Goal: Task Accomplishment & Management: Contribute content

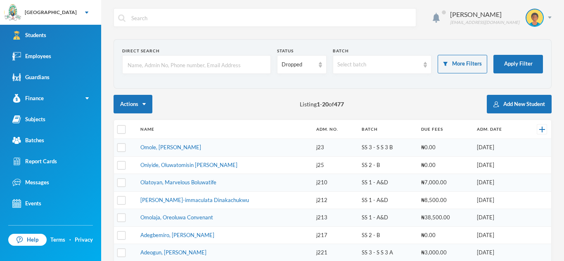
scroll to position [223, 0]
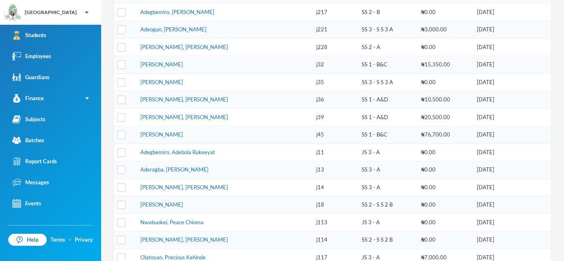
click at [75, 38] on link "Students" at bounding box center [50, 35] width 101 height 21
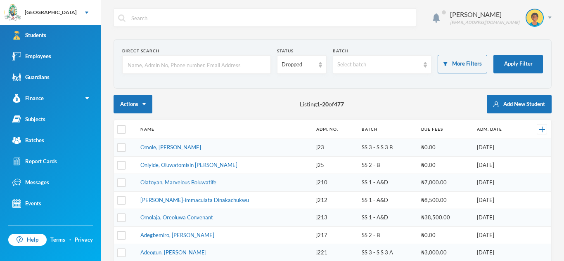
click at [147, 62] on input "text" at bounding box center [197, 65] width 140 height 19
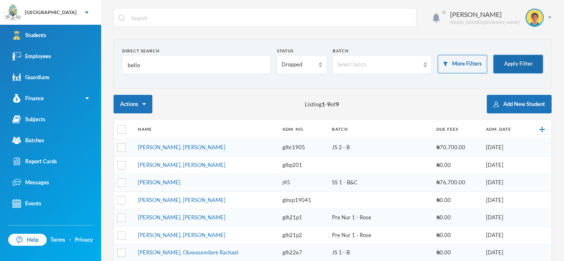
type input "bello"
click at [513, 64] on button "Apply Filter" at bounding box center [519, 64] width 50 height 19
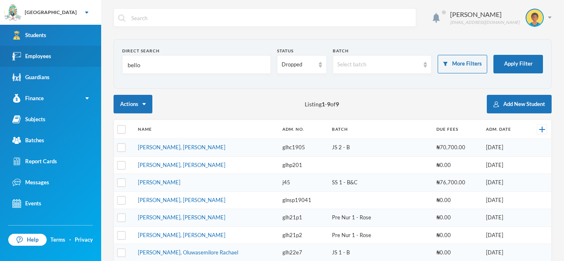
click at [59, 54] on link "Employees" at bounding box center [50, 56] width 101 height 21
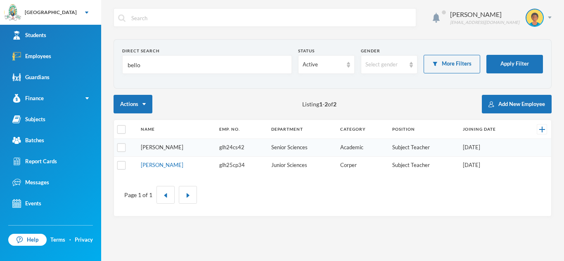
click at [174, 150] on link "[PERSON_NAME]" at bounding box center [162, 147] width 43 height 7
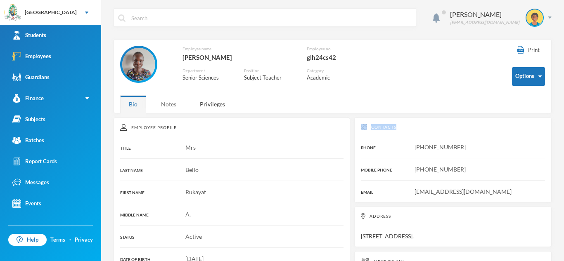
click at [168, 102] on div "Notes" at bounding box center [168, 104] width 33 height 18
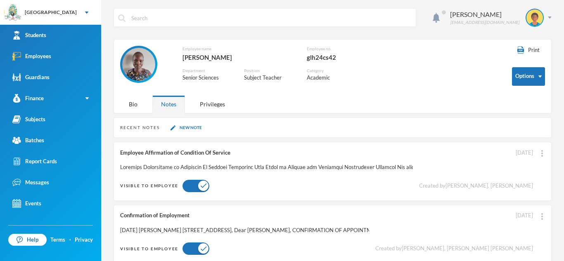
scroll to position [78, 0]
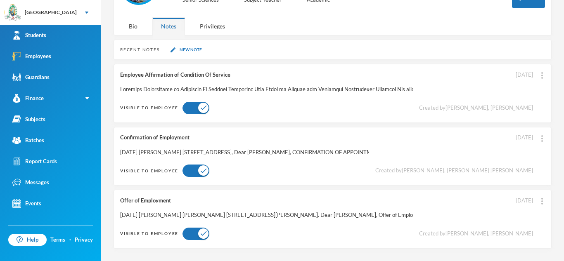
click at [189, 45] on div "Recent Notes New Note" at bounding box center [333, 50] width 438 height 20
click at [191, 47] on button "New Note" at bounding box center [186, 49] width 36 height 7
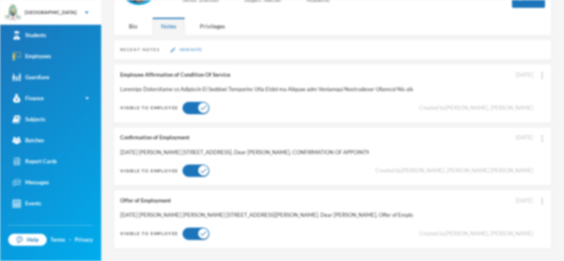
scroll to position [0, 0]
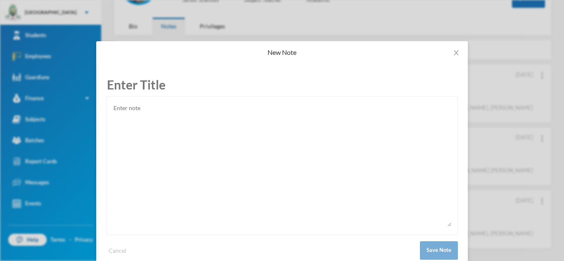
click at [154, 85] on input "text" at bounding box center [282, 85] width 352 height 23
type input "Resignation Letter"
click at [126, 107] on textarea at bounding box center [282, 165] width 339 height 124
paste textarea "I wish to formally tender my resignation from my position as a Mathematics Teac…"
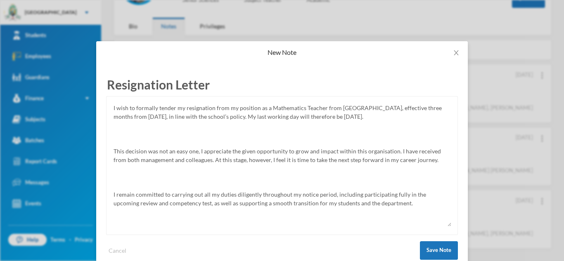
click at [116, 146] on textarea "I wish to formally tender my resignation from my position as a Mathematics Teac…" at bounding box center [282, 165] width 339 height 124
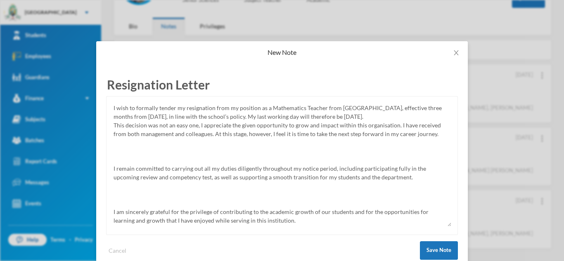
click at [112, 123] on div "I wish to formally tender my resignation from my position as a Mathematics Teac…" at bounding box center [282, 165] width 352 height 139
click at [350, 116] on textarea "I wish to formally tender my resignation from my position as a Mathematics Teac…" at bounding box center [282, 165] width 339 height 124
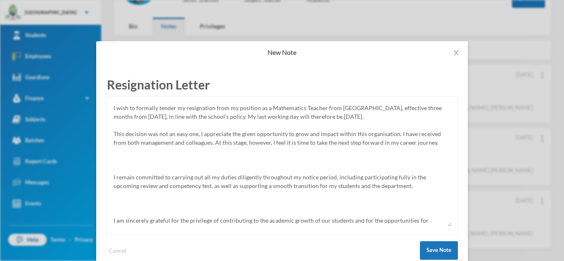
click at [114, 174] on textarea "I wish to formally tender my resignation from my position as a Mathematics Teac…" at bounding box center [282, 165] width 339 height 124
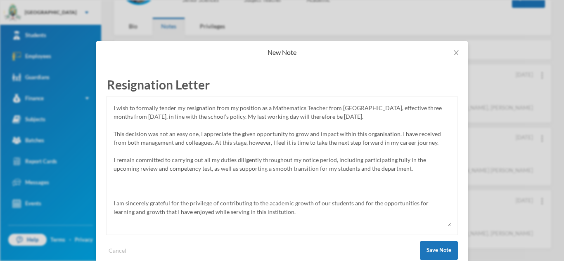
click at [114, 200] on textarea "I wish to formally tender my resignation from my position as a Mathematics Teac…" at bounding box center [282, 165] width 339 height 124
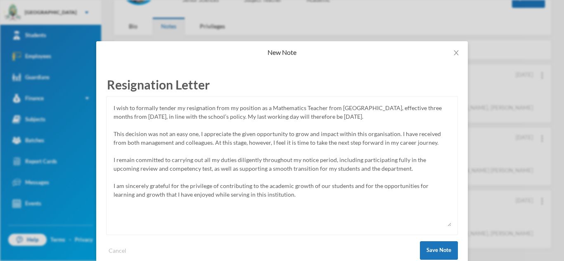
type textarea "I wish to formally tender my resignation from my position as a Mathematics Teac…"
click at [107, 87] on input "Resignation Letter" at bounding box center [282, 85] width 352 height 23
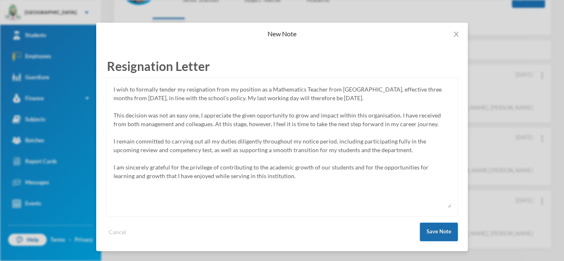
type input "Resignation Letter"
click at [437, 233] on button "Save Note" at bounding box center [439, 232] width 38 height 19
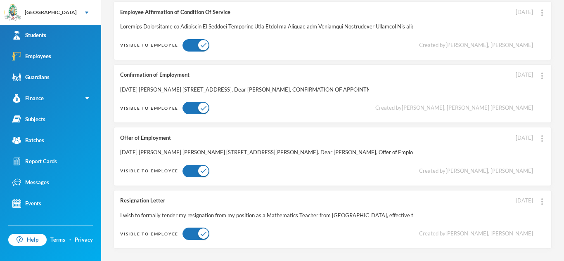
scroll to position [0, 0]
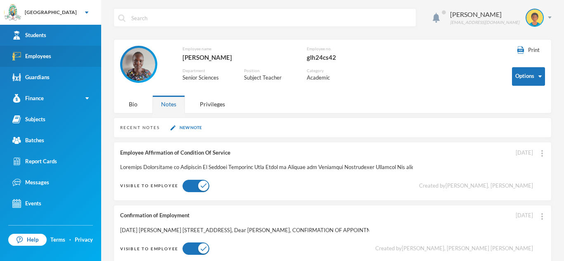
click at [74, 51] on link "Employees" at bounding box center [50, 56] width 101 height 21
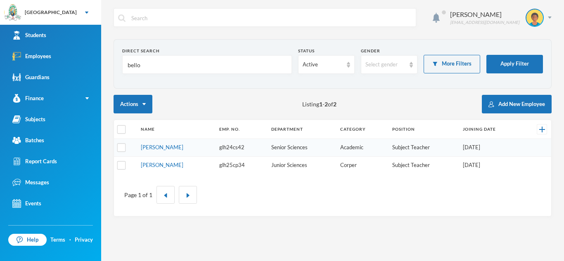
click at [156, 57] on input "bello" at bounding box center [207, 65] width 161 height 19
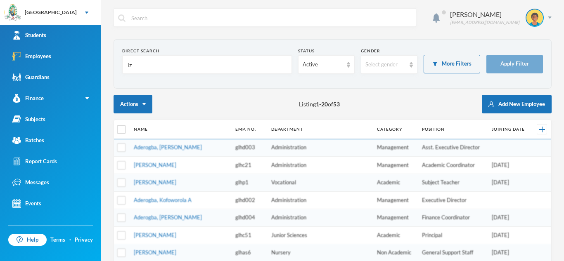
type input "i"
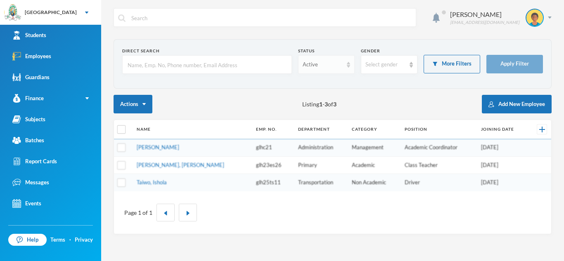
click at [350, 62] on img at bounding box center [348, 65] width 3 height 6
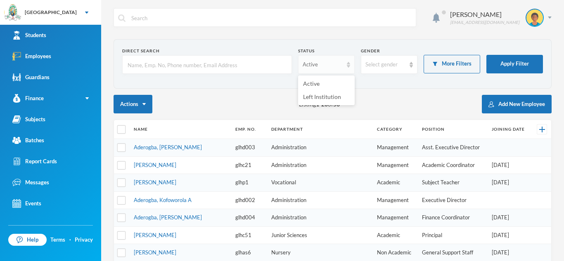
click at [349, 64] on img at bounding box center [348, 65] width 3 height 6
click at [327, 98] on span "Left Institution" at bounding box center [322, 96] width 38 height 7
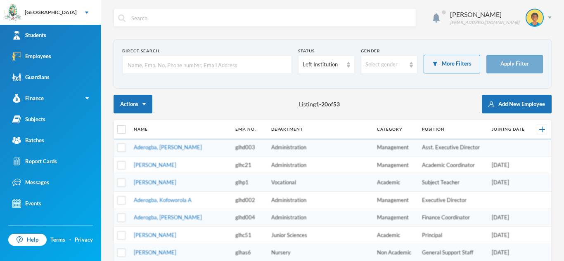
click at [213, 60] on input "text" at bounding box center [207, 65] width 161 height 19
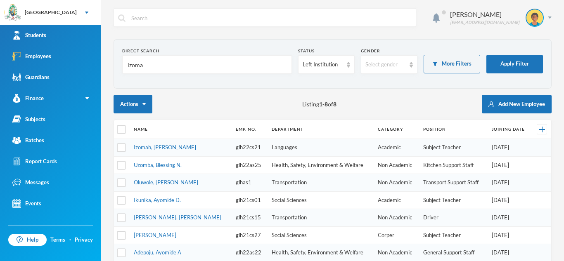
type input "izomah"
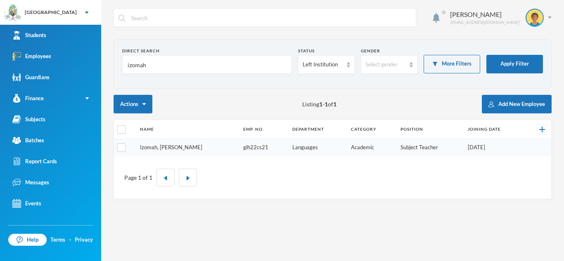
click at [177, 146] on link "Izomah, [PERSON_NAME]" at bounding box center [171, 147] width 62 height 7
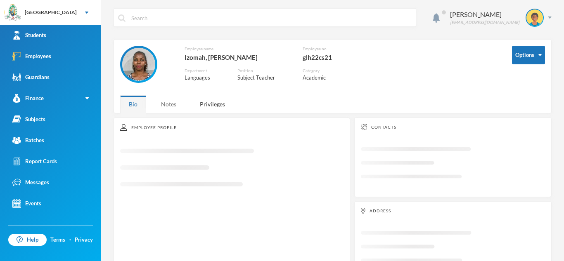
click at [169, 108] on div "Notes" at bounding box center [168, 104] width 33 height 18
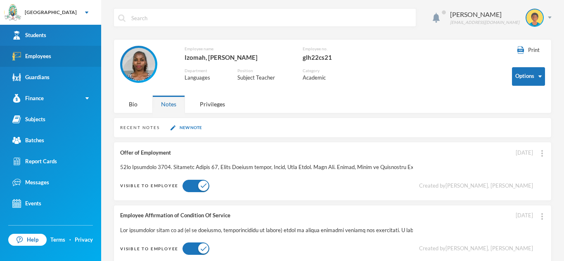
click at [86, 66] on link "Employees" at bounding box center [50, 56] width 101 height 21
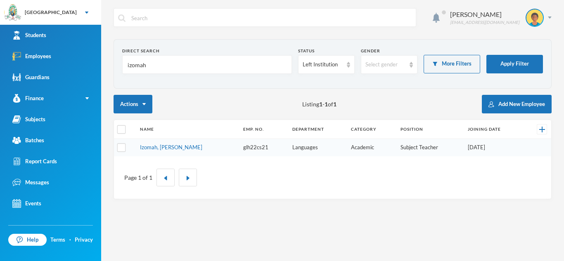
click at [148, 64] on input "izomah" at bounding box center [207, 65] width 161 height 19
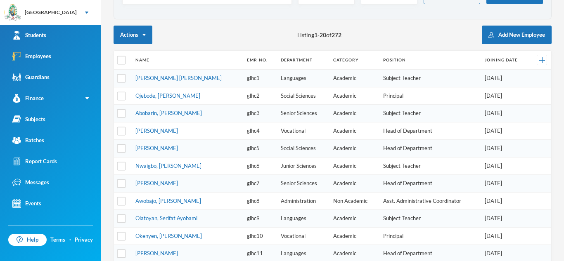
scroll to position [71, 0]
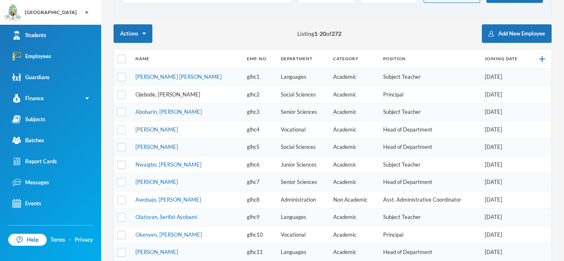
click at [164, 93] on link "Ojebode, [PERSON_NAME]" at bounding box center [167, 94] width 65 height 7
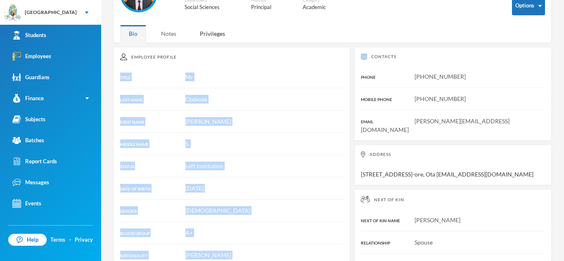
click at [170, 36] on div "Notes" at bounding box center [168, 34] width 33 height 18
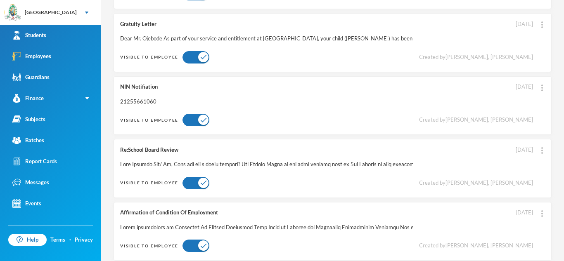
scroll to position [261, 0]
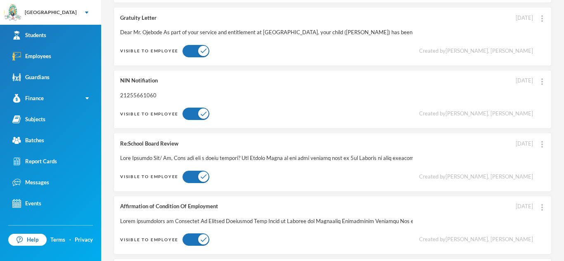
click at [528, 17] on div "[DATE]" at bounding box center [524, 18] width 17 height 8
click at [538, 17] on div "Gratuity Letter Dear Mr. Ojebode As part of your service and entitlement at [GE…" at bounding box center [333, 36] width 438 height 59
click at [541, 15] on img at bounding box center [542, 18] width 2 height 7
click at [529, 36] on button "Edit Note" at bounding box center [524, 40] width 33 height 15
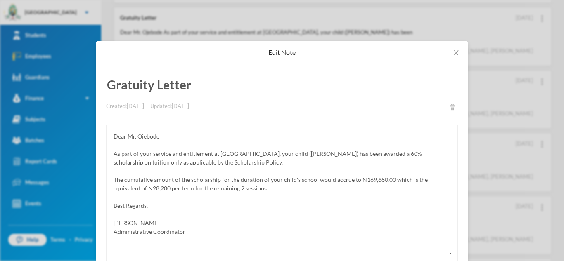
click at [462, 39] on div "Edit Note Gratuity Letter Created: [DATE] Updated: [DATE] Dear Mr. Ojebode As p…" at bounding box center [282, 130] width 564 height 261
click at [463, 36] on div "Edit Note Gratuity Letter Created: [DATE] Updated: [DATE] Dear Mr. Ojebode As p…" at bounding box center [282, 130] width 564 height 261
click at [457, 51] on icon "icon: close" at bounding box center [456, 53] width 7 height 7
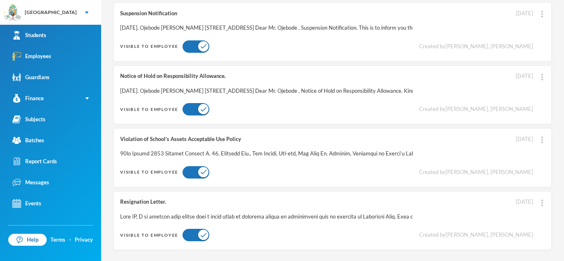
scroll to position [519, 0]
click at [259, 216] on div at bounding box center [266, 216] width 293 height 8
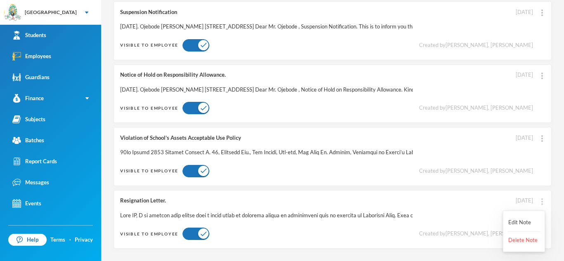
click at [543, 201] on img at bounding box center [542, 202] width 2 height 7
click at [533, 221] on button "Edit Note" at bounding box center [524, 223] width 33 height 15
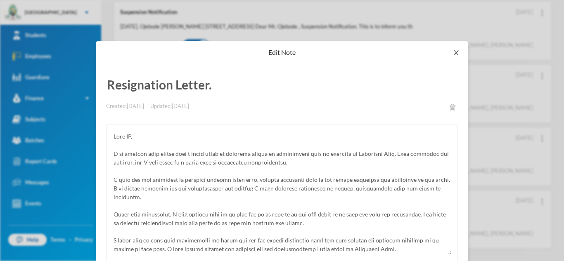
click at [459, 54] on icon "icon: close" at bounding box center [456, 53] width 7 height 7
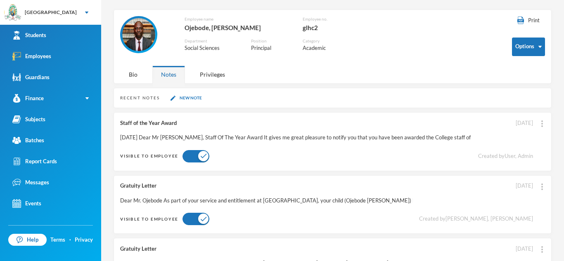
scroll to position [0, 0]
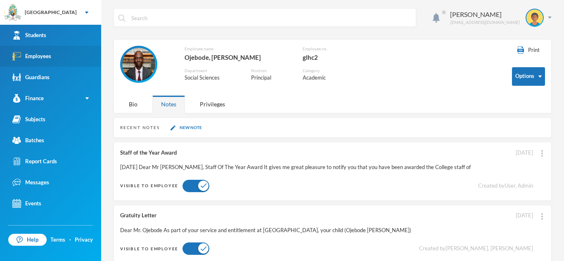
click at [62, 57] on link "Employees" at bounding box center [50, 56] width 101 height 21
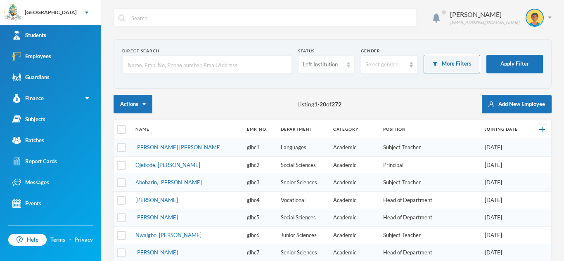
click at [344, 65] on div "Left Institution" at bounding box center [326, 64] width 57 height 19
click at [324, 85] on li "Active" at bounding box center [326, 83] width 57 height 13
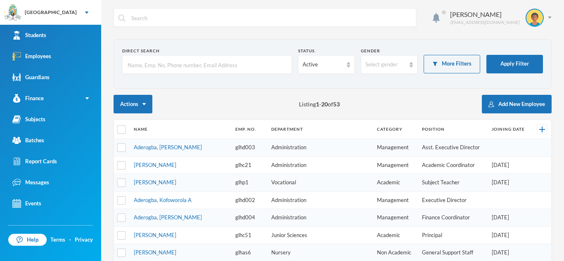
click at [202, 61] on input "text" at bounding box center [207, 65] width 161 height 19
type input "bello"
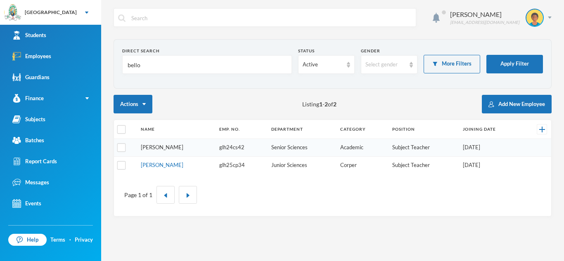
click at [148, 146] on link "[PERSON_NAME]" at bounding box center [162, 147] width 43 height 7
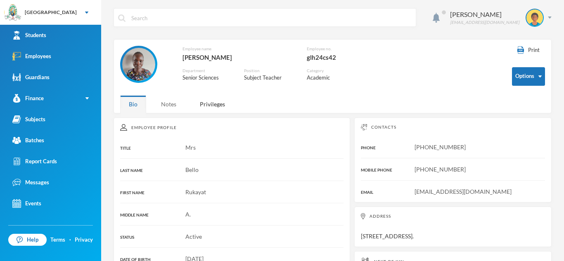
click at [169, 101] on div "Notes" at bounding box center [168, 104] width 33 height 18
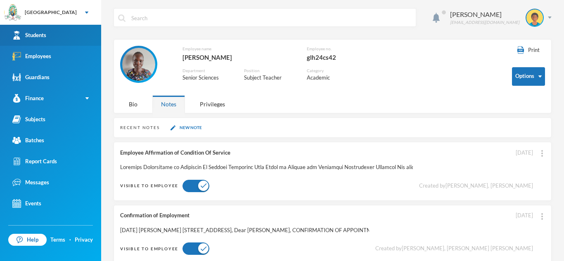
click at [82, 31] on link "Students" at bounding box center [50, 35] width 101 height 21
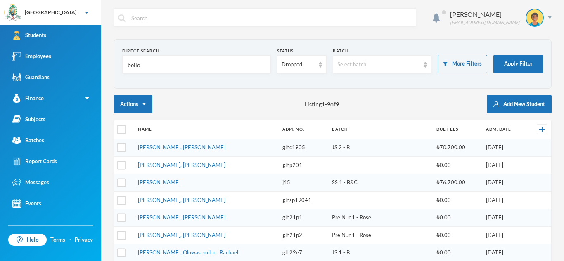
click at [136, 43] on section "Direct Search bello Status Dropped Batch Select batch More Filters Apply Filter" at bounding box center [333, 64] width 438 height 50
click at [143, 65] on input "bello" at bounding box center [197, 65] width 140 height 19
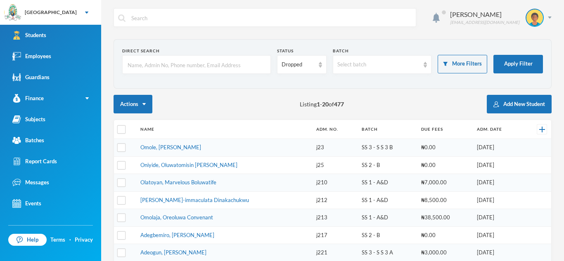
click at [220, 42] on section "Direct Search Status Dropped Batch Select batch More Filters Apply Filter" at bounding box center [333, 64] width 438 height 50
